Goal: Navigation & Orientation: Understand site structure

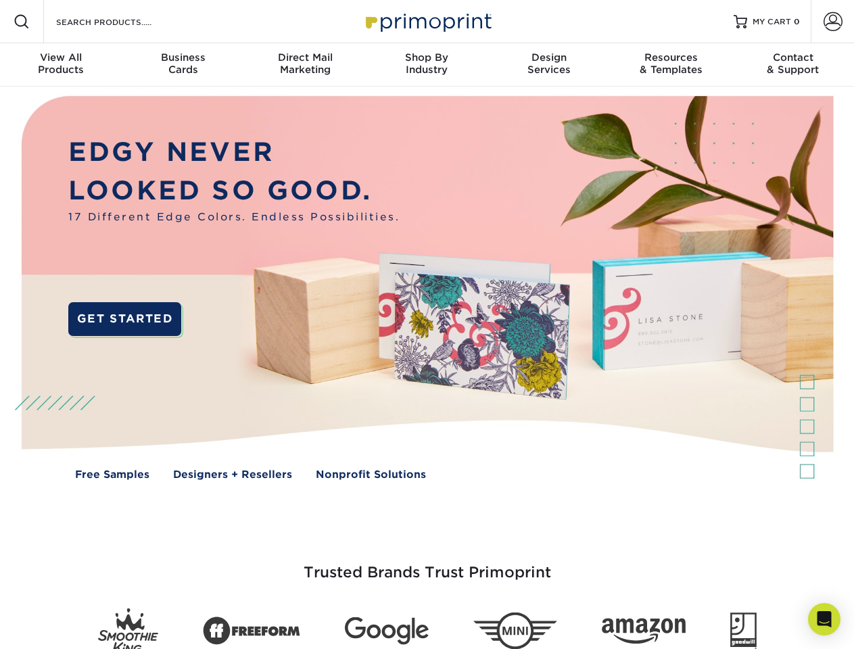
click at [427, 325] on img at bounding box center [426, 298] width 845 height 423
click at [22, 22] on span at bounding box center [22, 22] width 16 height 16
click at [833, 22] on span at bounding box center [833, 21] width 19 height 19
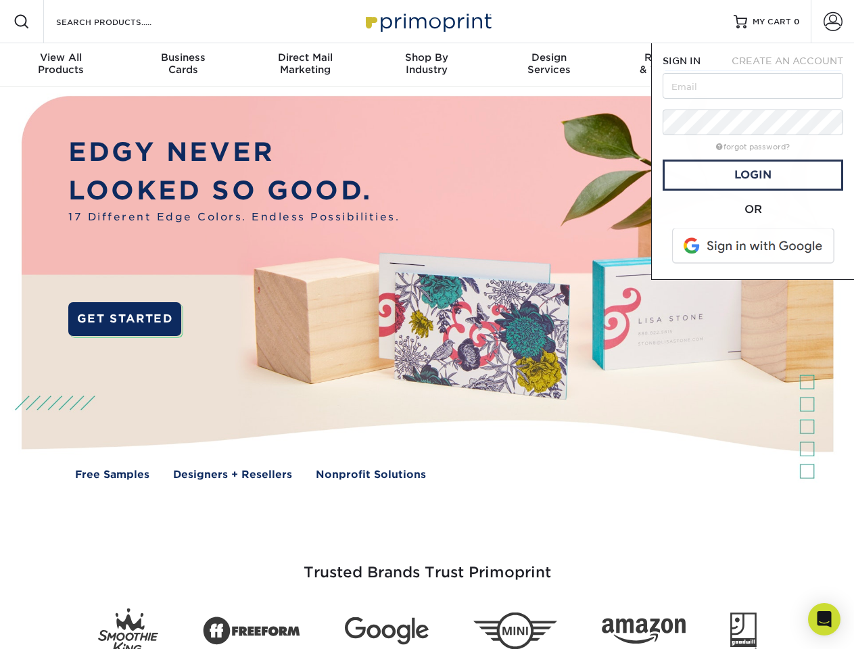
click at [61, 65] on div "View All Products" at bounding box center [61, 63] width 122 height 24
click at [183, 65] on div "Business Cards" at bounding box center [183, 63] width 122 height 24
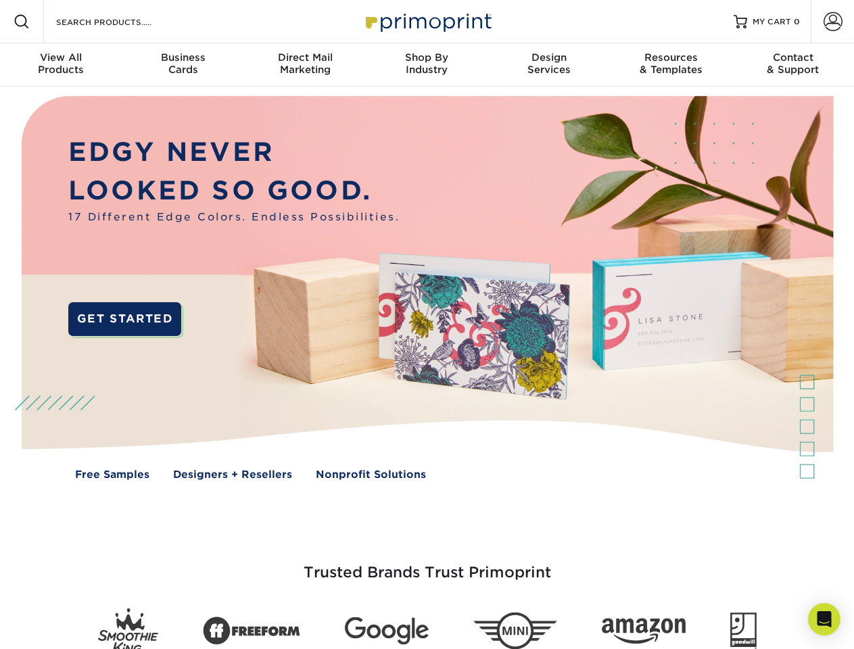
click at [305, 65] on div "Direct Mail Marketing" at bounding box center [305, 63] width 122 height 24
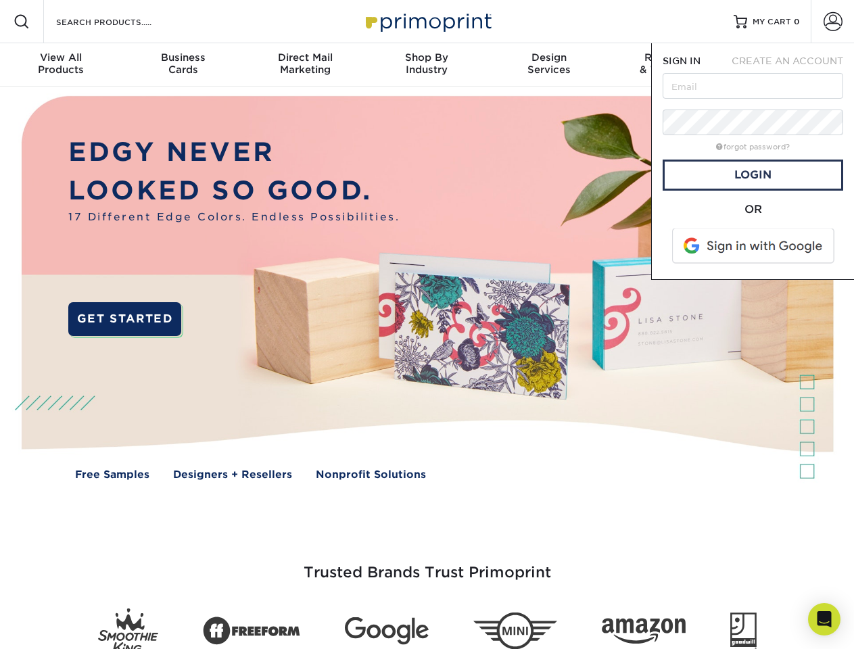
click at [427, 65] on div "Shop By Industry" at bounding box center [427, 63] width 122 height 24
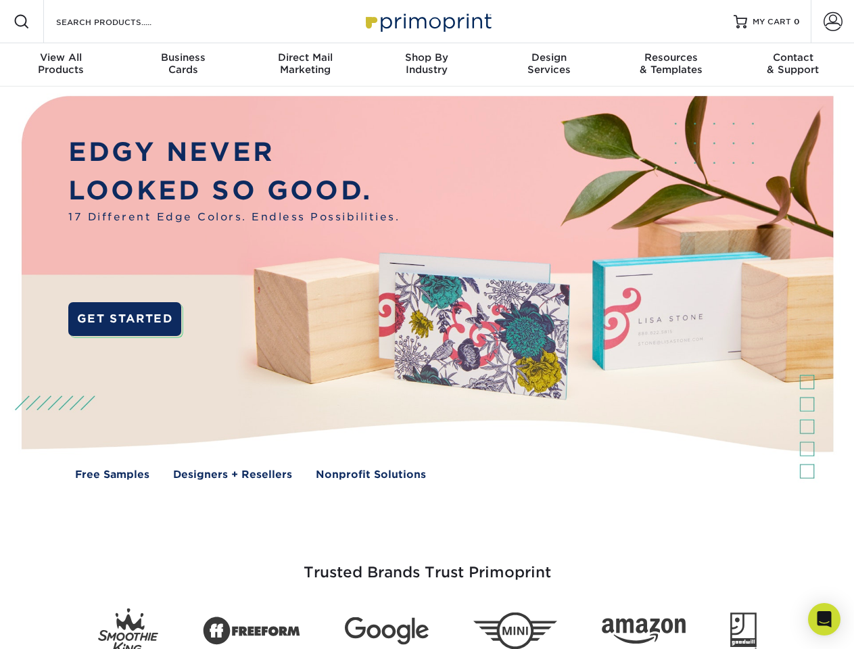
click at [549, 65] on div "Design Services" at bounding box center [549, 63] width 122 height 24
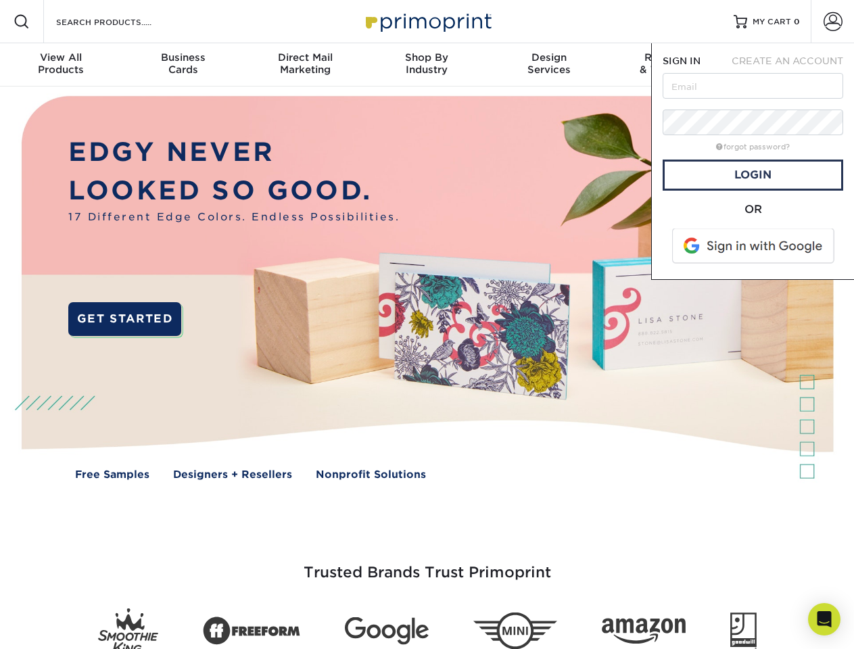
click at [671, 65] on span "SIGN IN" at bounding box center [682, 60] width 38 height 11
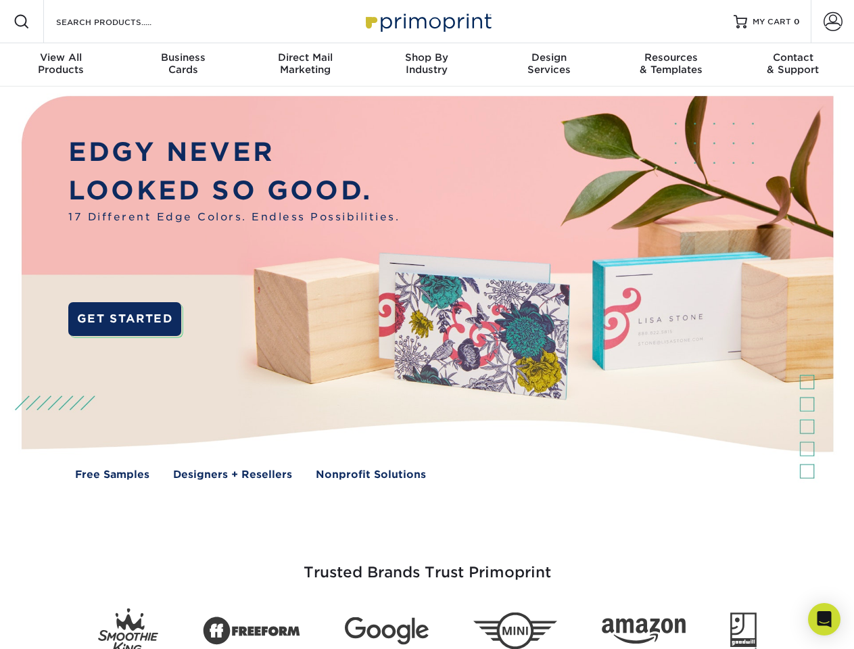
click at [793, 65] on div "Contact & Support" at bounding box center [793, 63] width 122 height 24
